Goal: Task Accomplishment & Management: Use online tool/utility

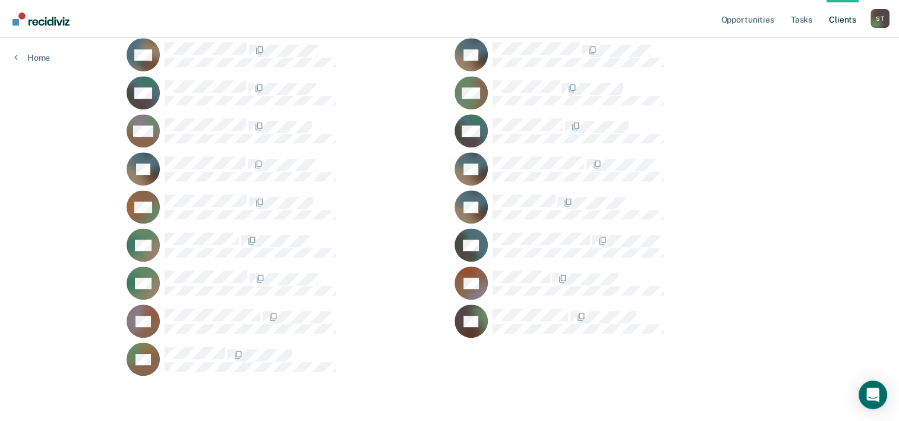
scroll to position [652, 0]
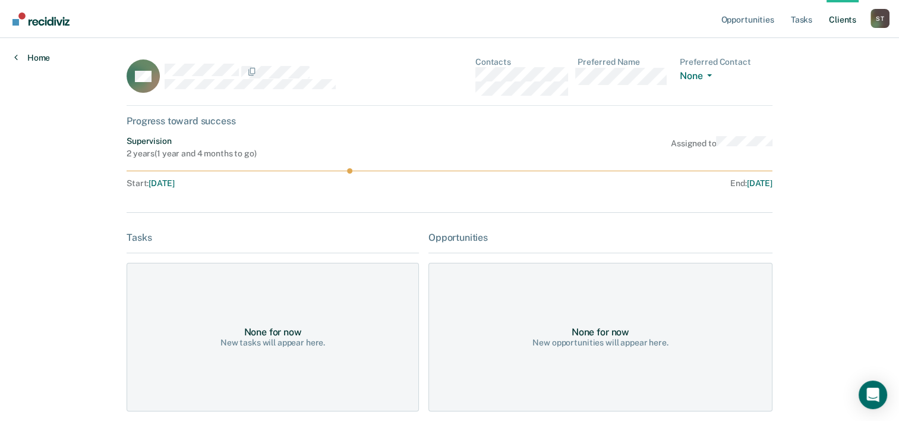
click at [37, 58] on link "Home" at bounding box center [32, 57] width 36 height 11
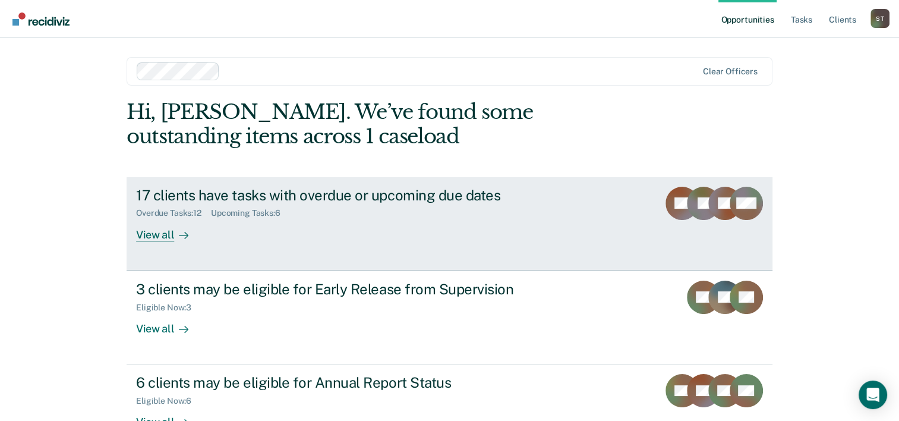
click at [154, 236] on div "View all" at bounding box center [169, 229] width 67 height 23
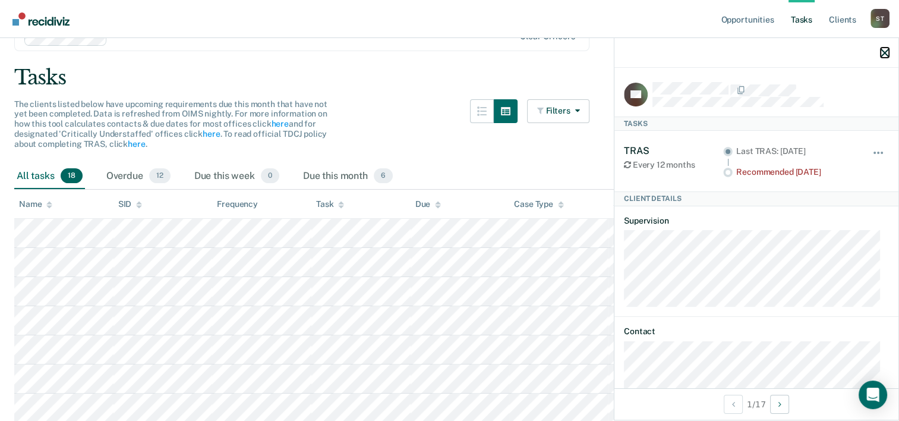
click at [882, 55] on icon "button" at bounding box center [884, 53] width 8 height 8
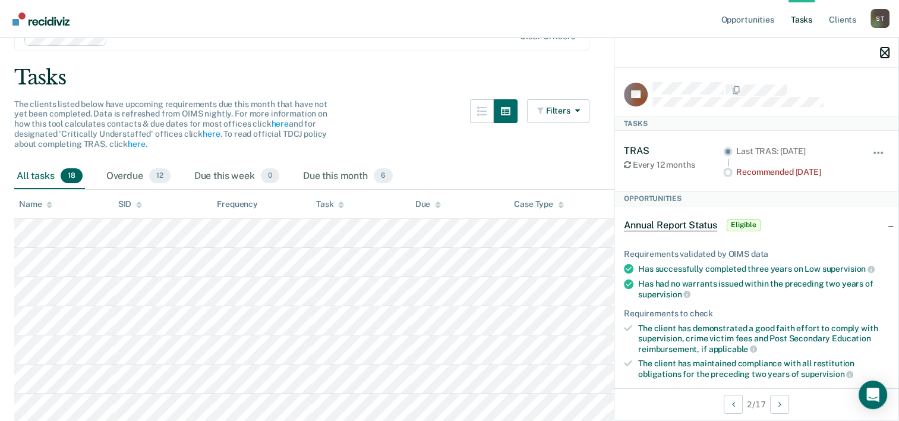
click at [886, 52] on icon "button" at bounding box center [884, 53] width 8 height 8
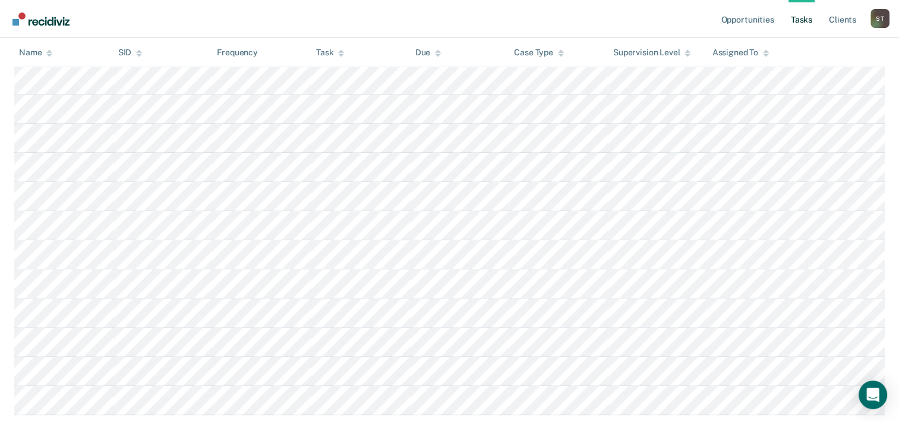
scroll to position [416, 0]
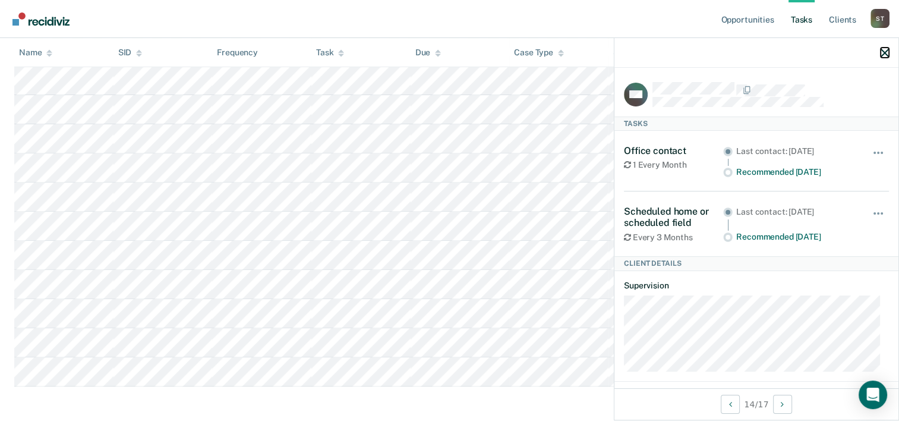
click at [886, 49] on icon "button" at bounding box center [884, 53] width 8 height 8
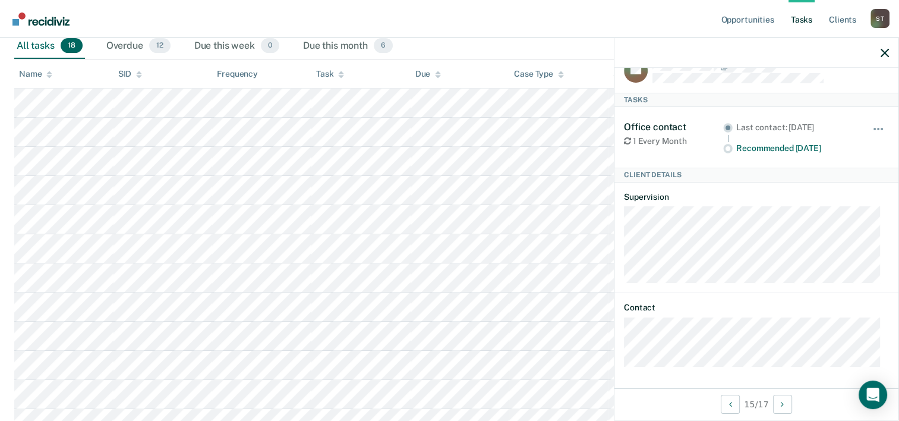
scroll to position [178, 0]
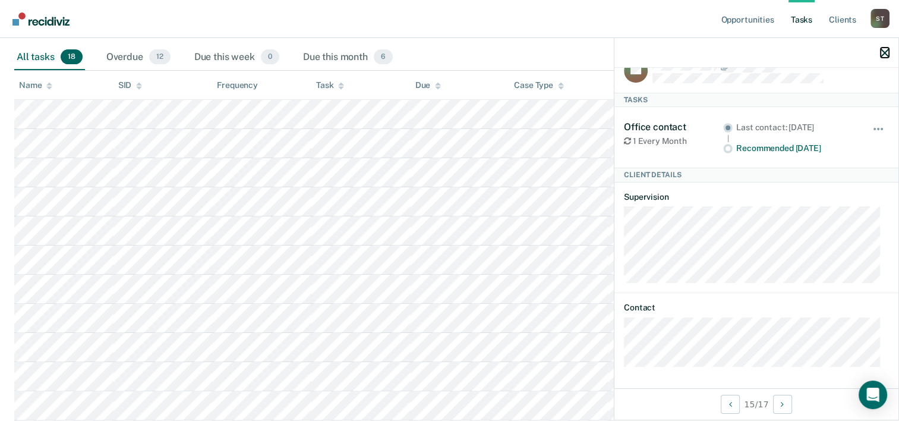
click at [885, 54] on icon "button" at bounding box center [884, 53] width 8 height 8
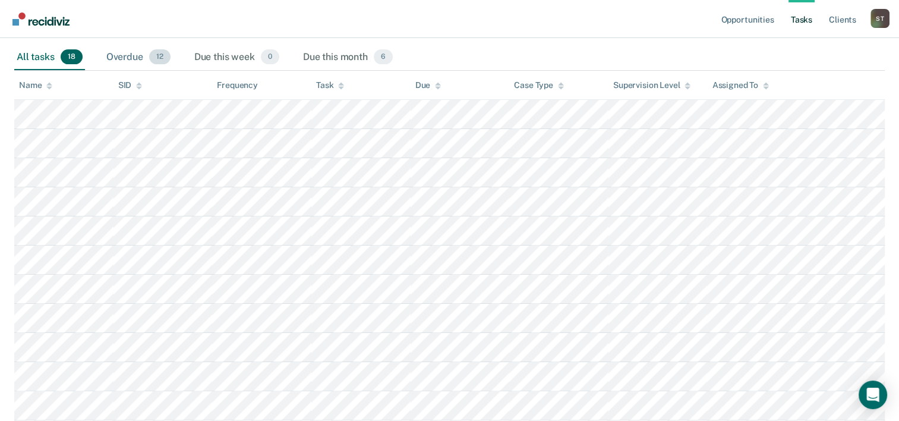
click at [109, 51] on div "Overdue 12" at bounding box center [138, 58] width 69 height 26
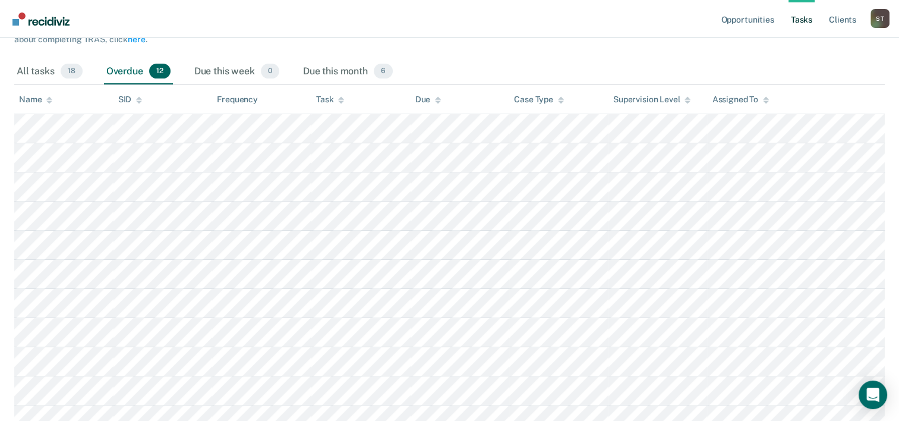
scroll to position [134, 0]
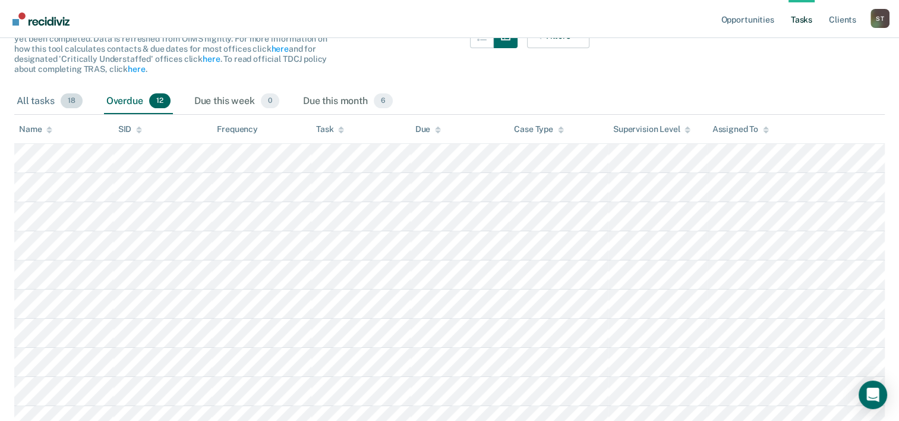
click at [36, 99] on div "All tasks 18" at bounding box center [49, 102] width 71 height 26
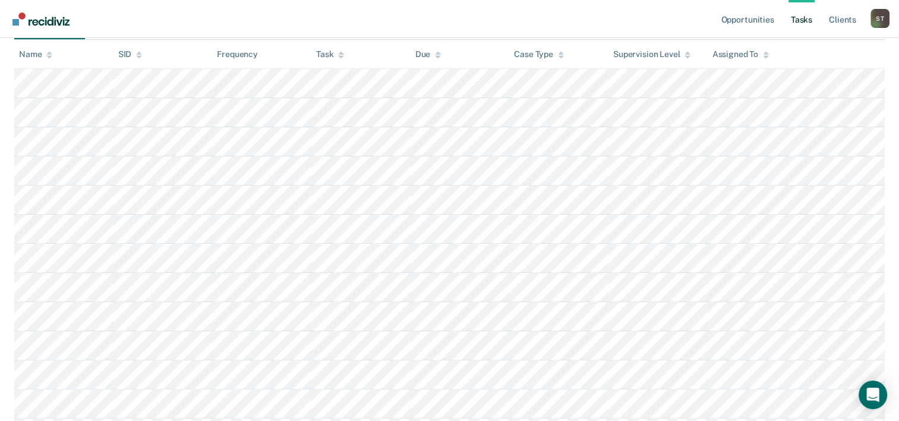
scroll to position [190, 0]
